Goal: Information Seeking & Learning: Understand process/instructions

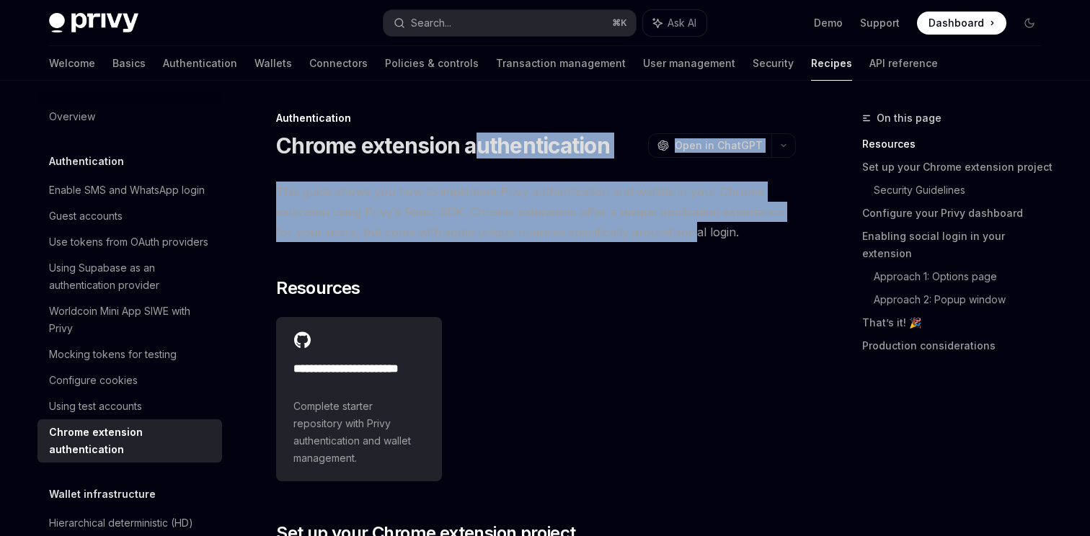
drag, startPoint x: 641, startPoint y: 229, endPoint x: 477, endPoint y: 151, distance: 181.3
click at [477, 151] on h1 "Chrome extension authentication" at bounding box center [443, 146] width 334 height 26
drag, startPoint x: 477, startPoint y: 151, endPoint x: 488, endPoint y: 236, distance: 85.8
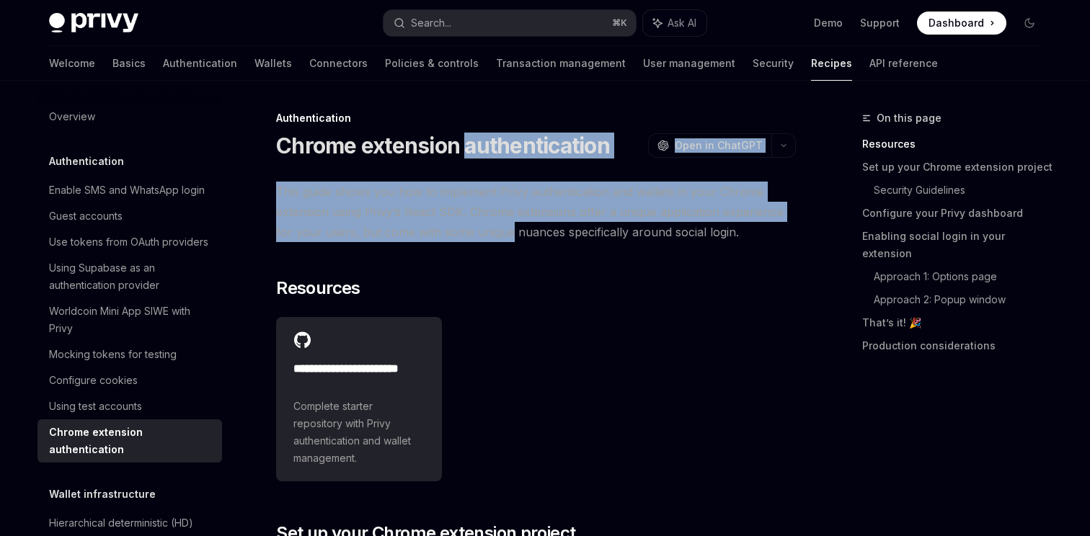
click at [488, 236] on span "This guide shows you how to implement Privy authentication and wallets in your …" at bounding box center [536, 212] width 520 height 61
drag, startPoint x: 521, startPoint y: 236, endPoint x: 453, endPoint y: 149, distance: 110.5
click at [453, 149] on h1 "Chrome extension authentication" at bounding box center [443, 146] width 334 height 26
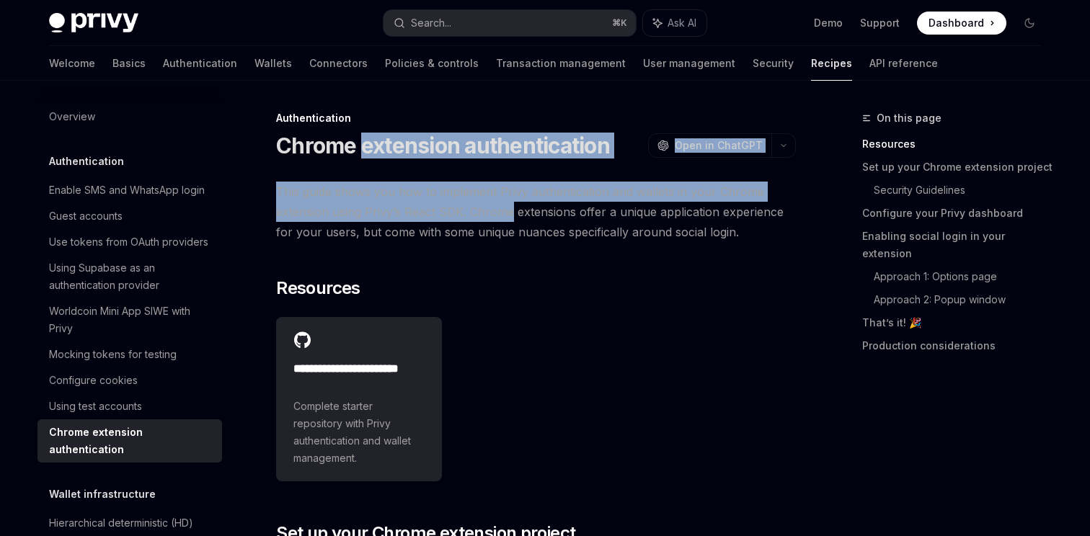
drag, startPoint x: 453, startPoint y: 149, endPoint x: 470, endPoint y: 221, distance: 74.1
click at [470, 221] on span "This guide shows you how to implement Privy authentication and wallets in your …" at bounding box center [536, 212] width 520 height 61
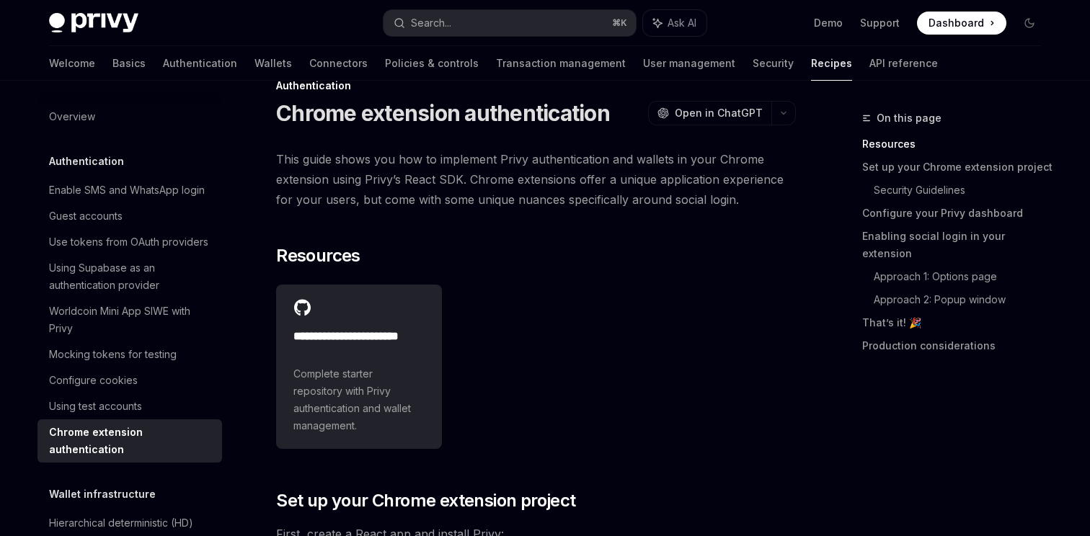
scroll to position [55, 0]
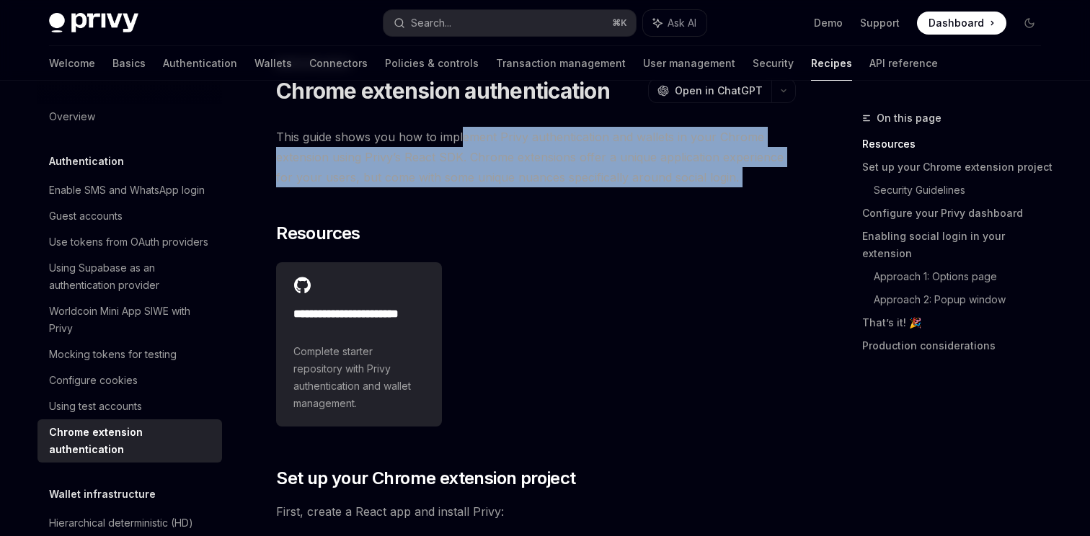
drag, startPoint x: 462, startPoint y: 146, endPoint x: 523, endPoint y: 201, distance: 81.7
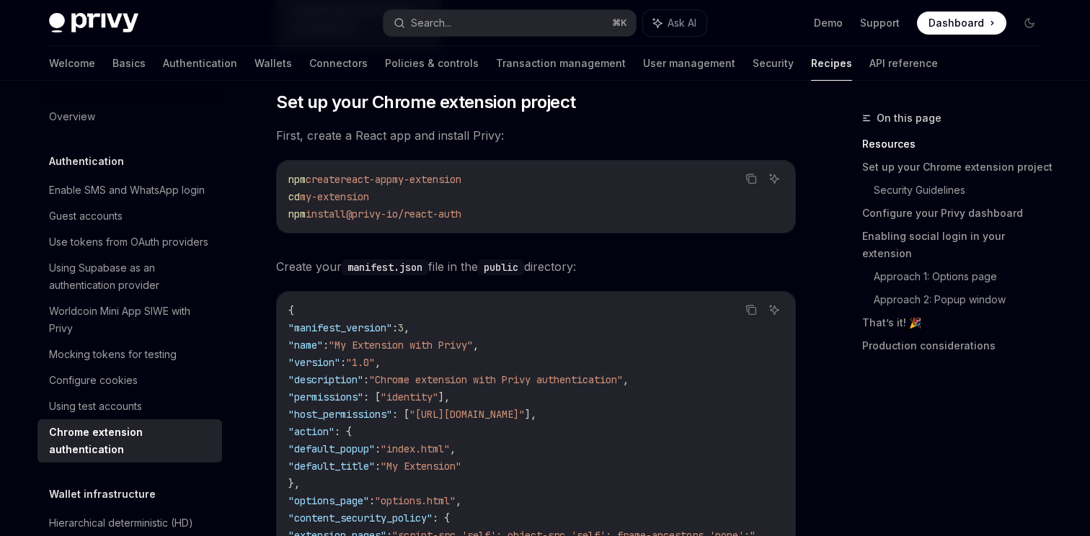
scroll to position [463, 0]
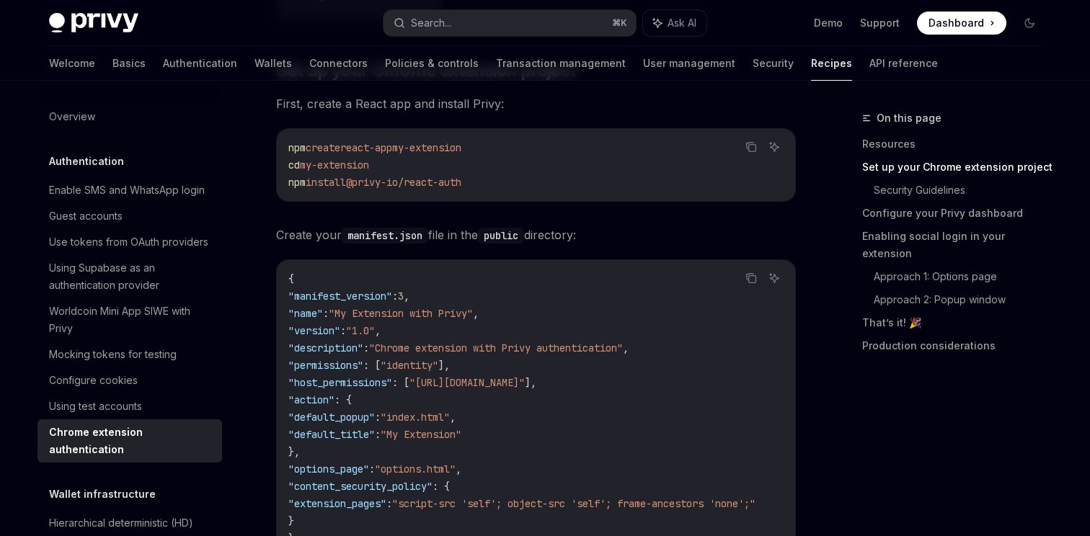
drag, startPoint x: 403, startPoint y: 110, endPoint x: 413, endPoint y: 470, distance: 359.9
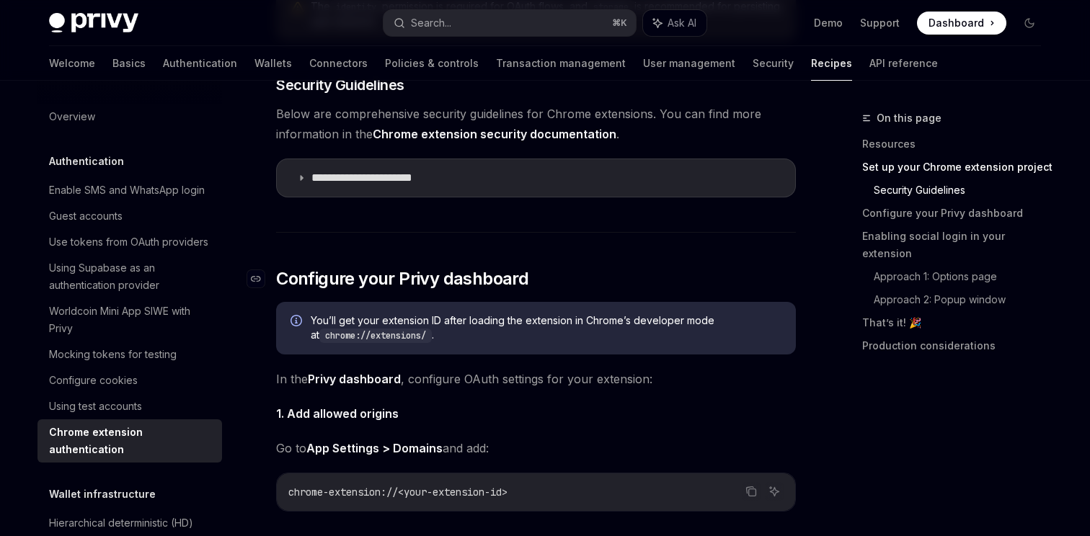
click at [436, 291] on span "Configure your Privy dashboard" at bounding box center [402, 278] width 252 height 23
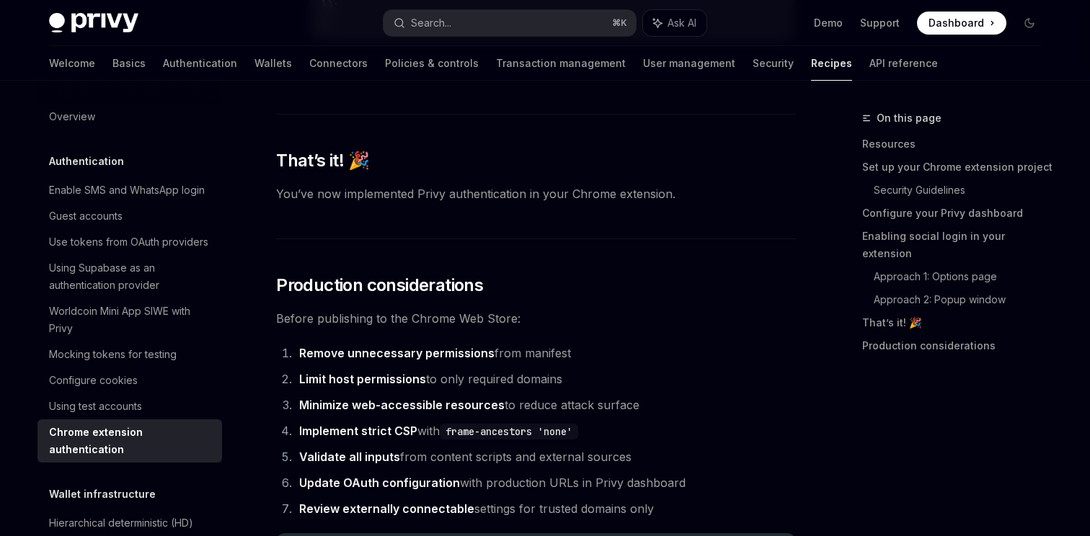
scroll to position [4075, 0]
